Goal: Navigation & Orientation: Understand site structure

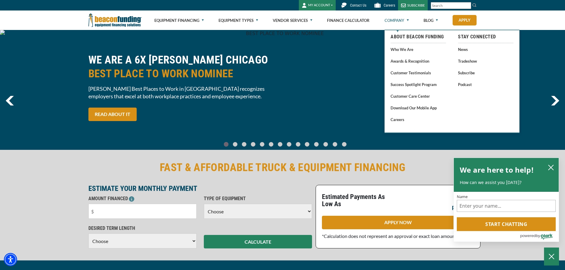
click at [396, 17] on link "Company" at bounding box center [397, 20] width 24 height 19
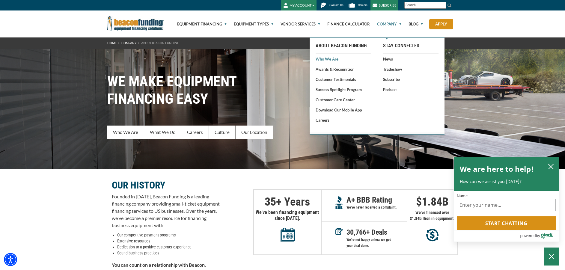
click at [334, 58] on link "Who We Are" at bounding box center [343, 59] width 55 height 6
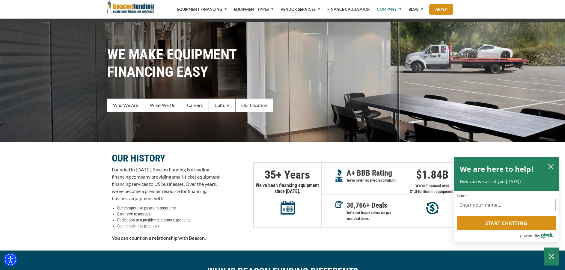
scroll to position [90, 0]
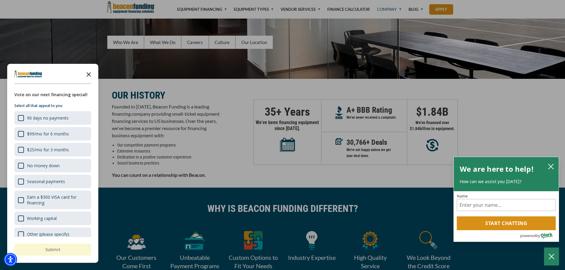
click at [91, 73] on icon "Close the survey" at bounding box center [89, 74] width 12 height 12
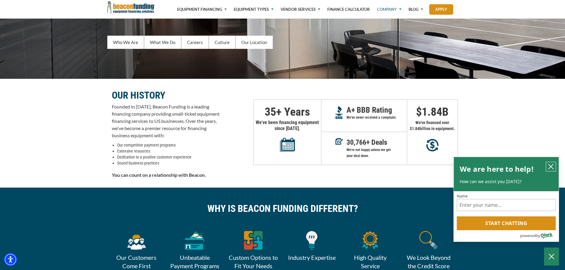
click at [554, 169] on icon "close chatbox" at bounding box center [551, 167] width 6 height 6
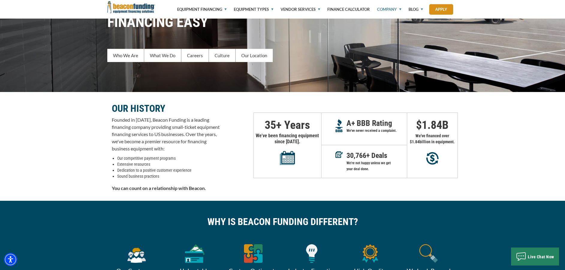
scroll to position [0, 0]
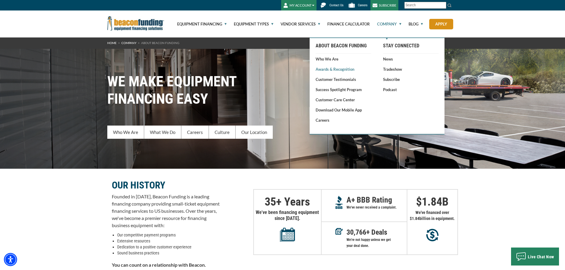
click at [343, 67] on link "Awards & Recognition" at bounding box center [343, 69] width 55 height 6
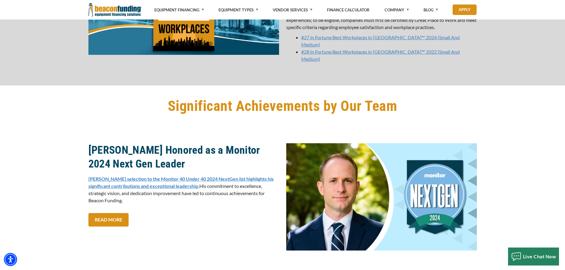
scroll to position [930, 0]
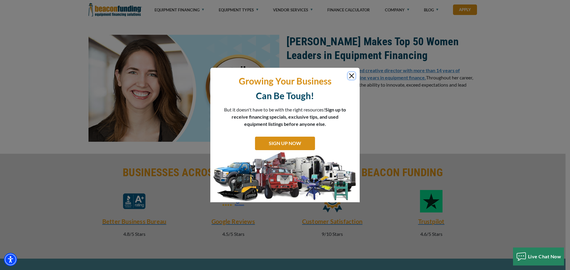
click at [350, 77] on button "Close" at bounding box center [351, 75] width 7 height 7
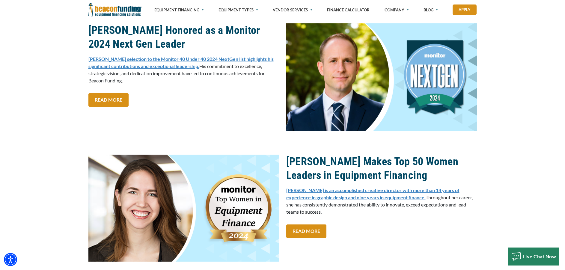
scroll to position [690, 0]
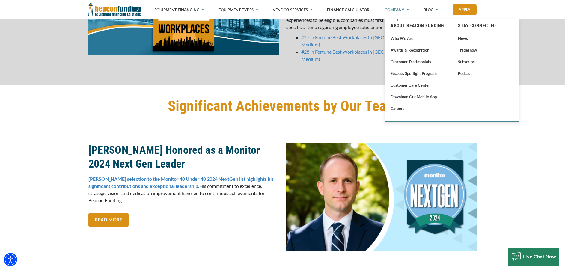
click at [394, 11] on link "Company" at bounding box center [397, 10] width 24 height 20
